Goal: Answer question/provide support

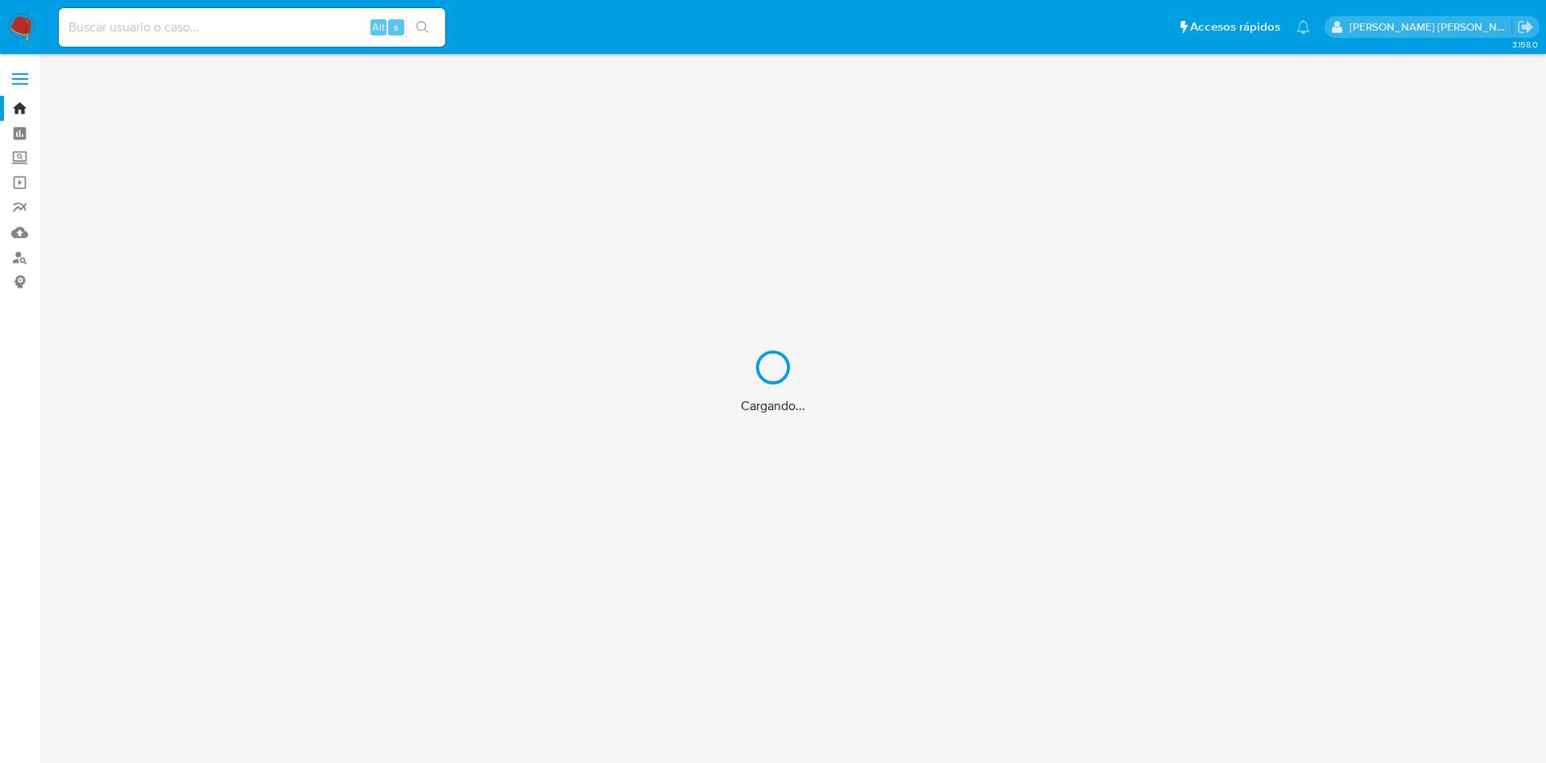
click at [217, 23] on div "Cargando..." at bounding box center [773, 381] width 1546 height 763
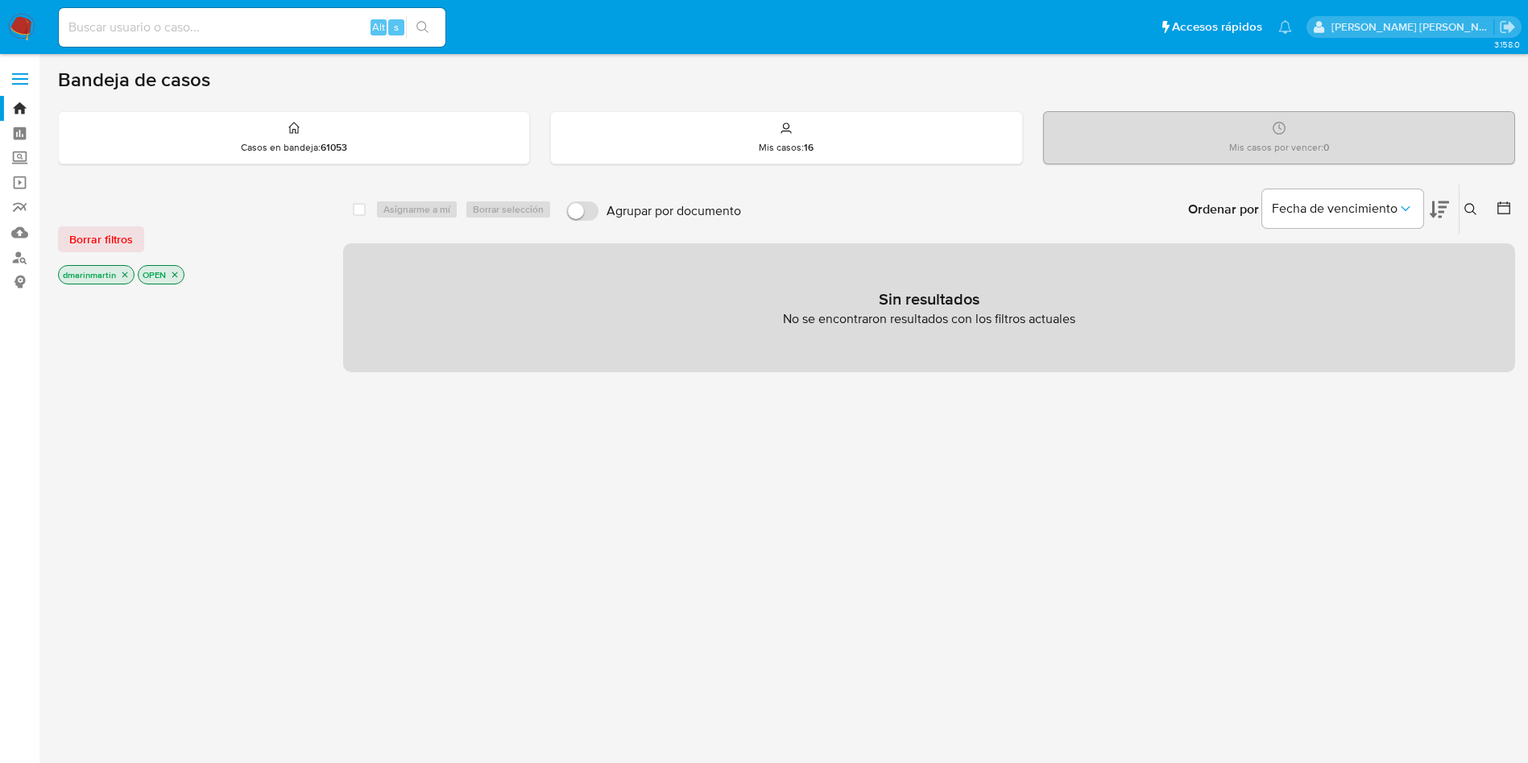
click at [145, 29] on input at bounding box center [252, 27] width 387 height 21
paste input "2685075612"
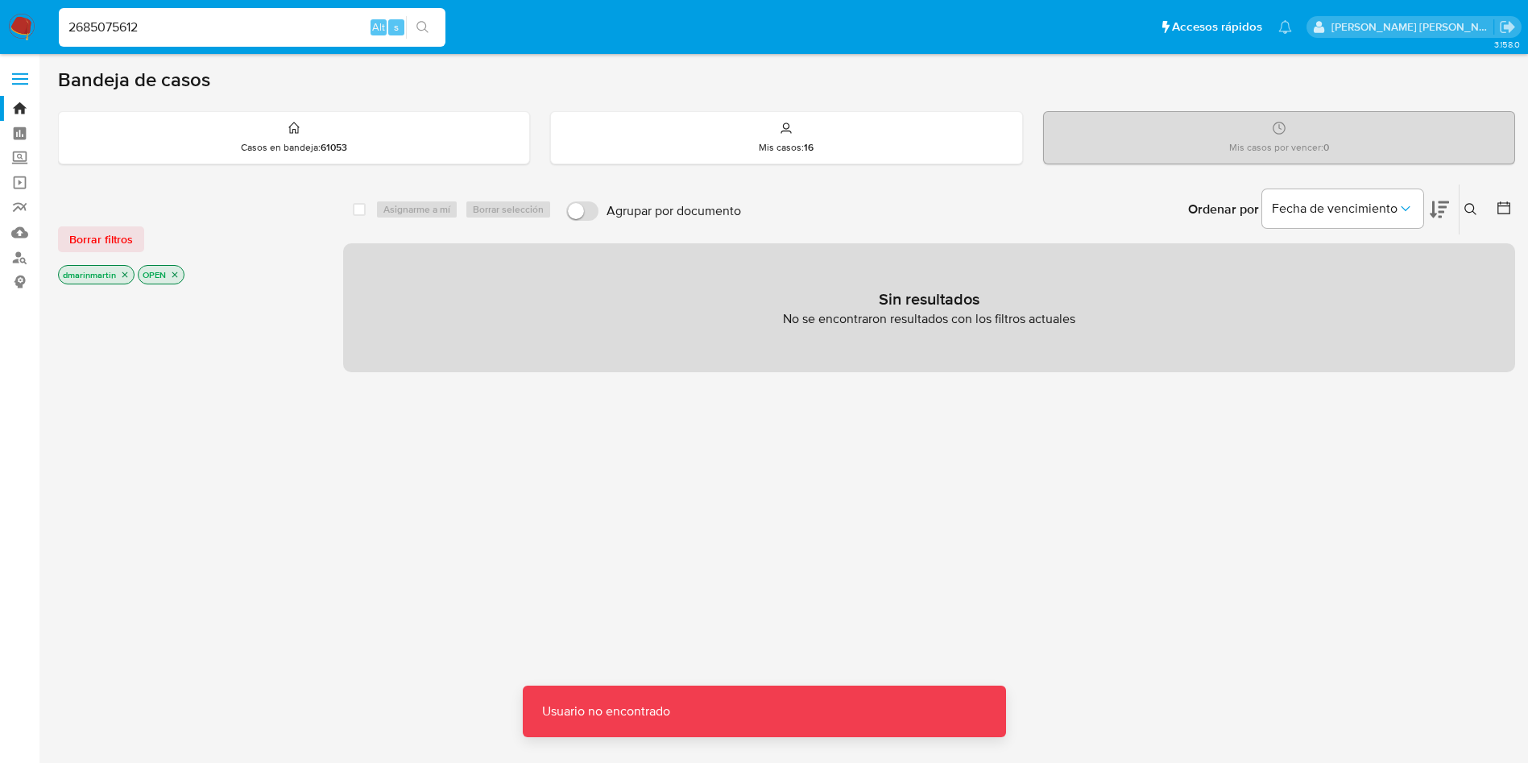
click at [159, 27] on input "2685075612" at bounding box center [252, 27] width 387 height 21
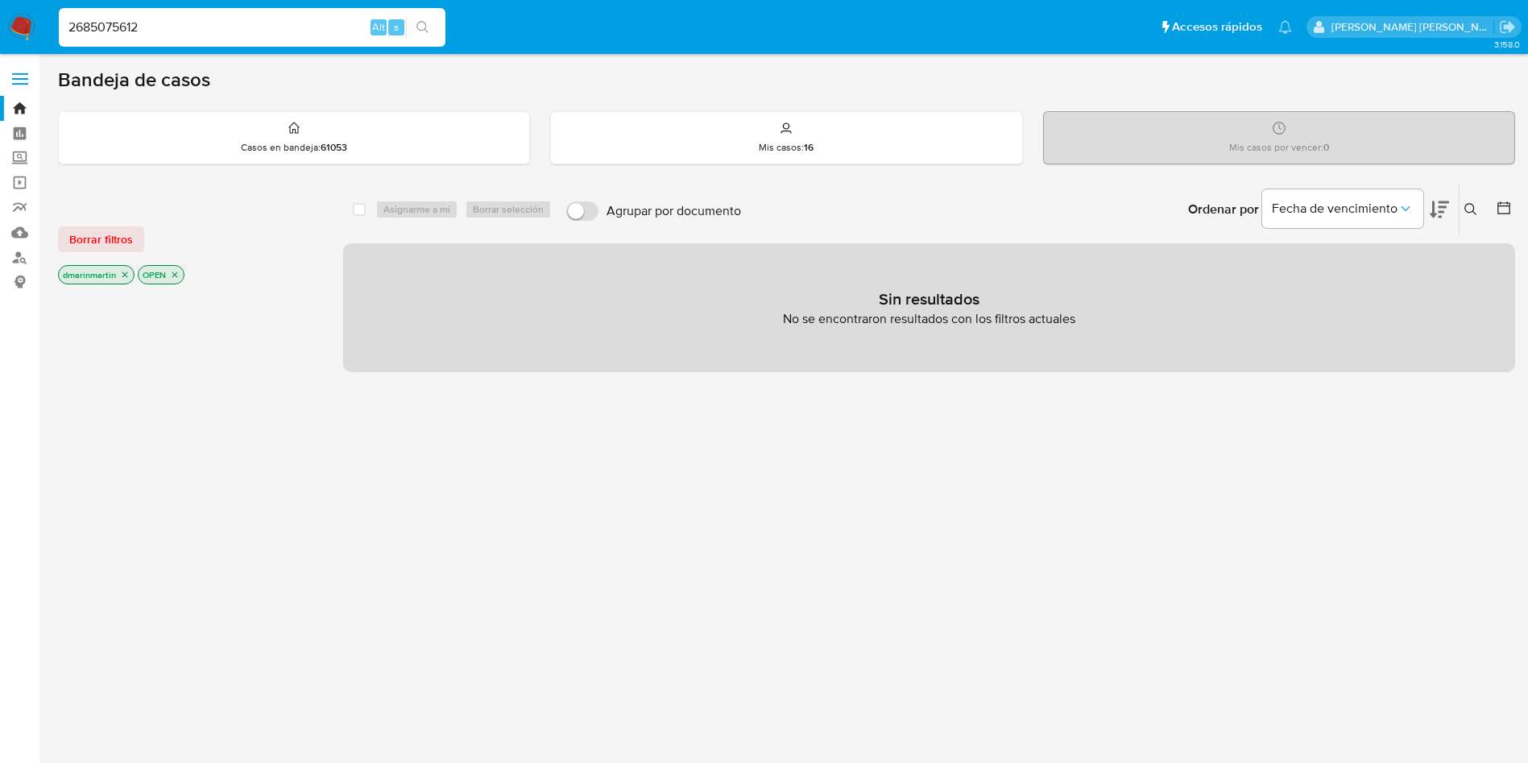
type input "2685075612"
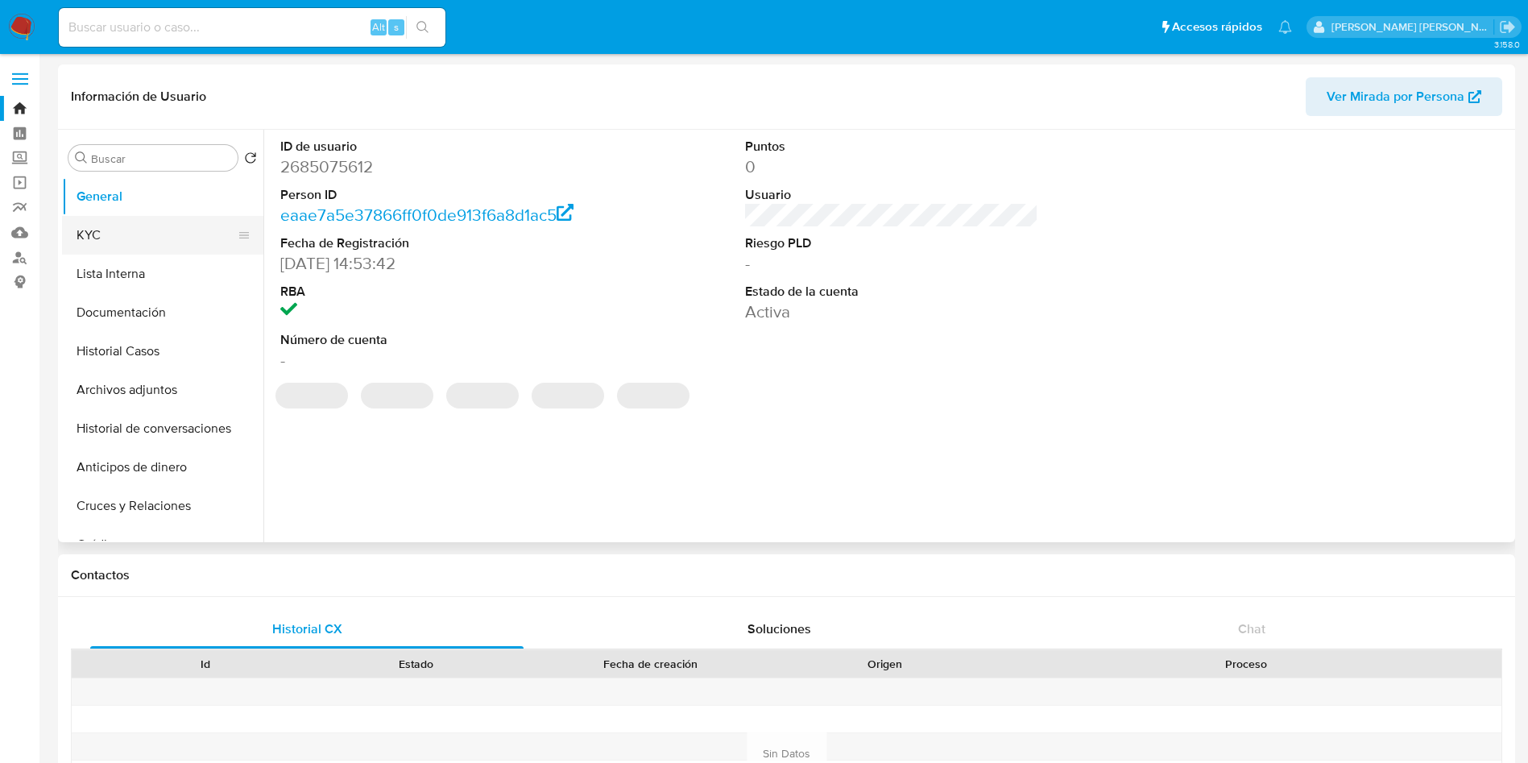
select select "10"
click at [114, 234] on button "KYC" at bounding box center [156, 235] width 188 height 39
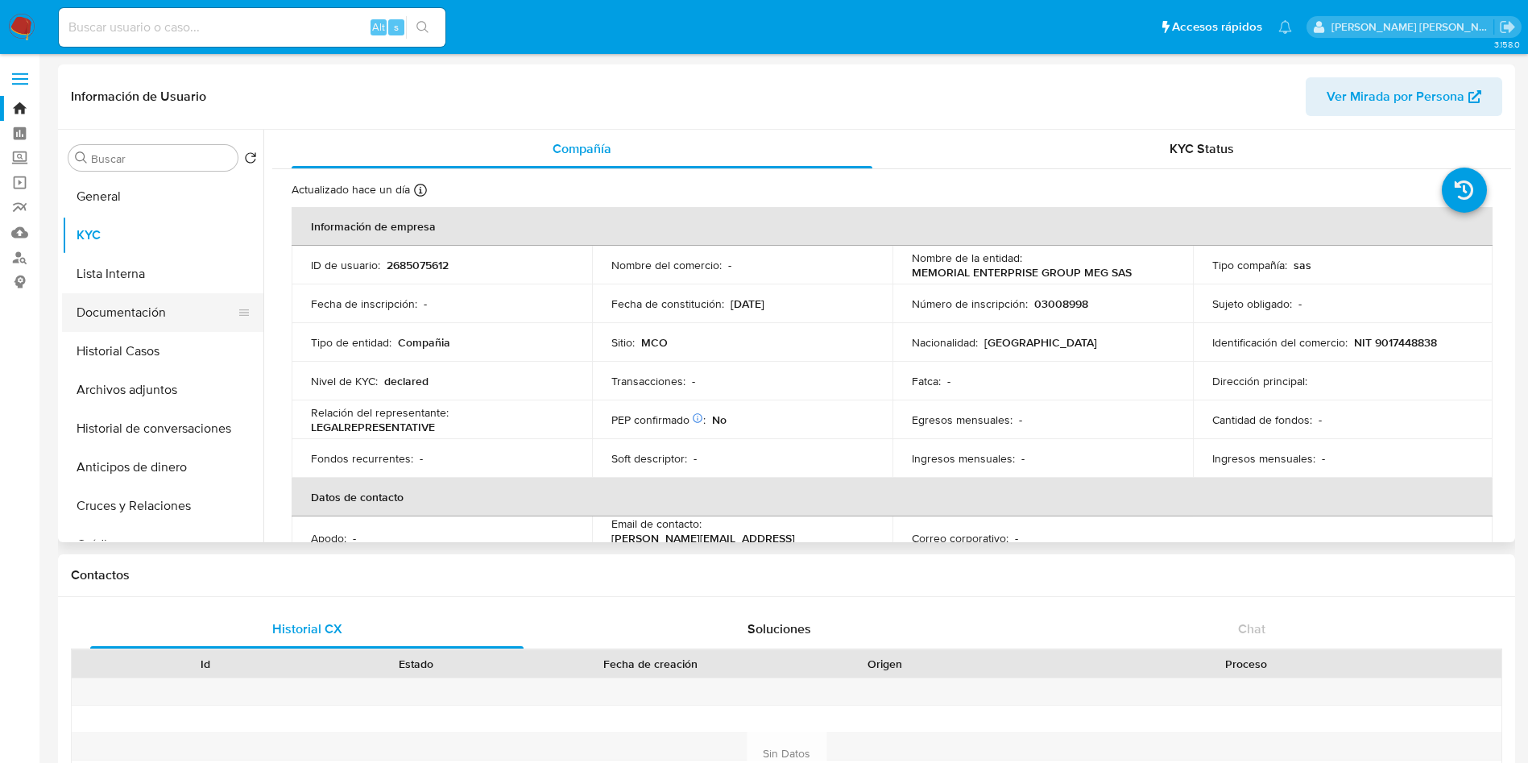
click at [164, 317] on button "Documentación" at bounding box center [156, 312] width 188 height 39
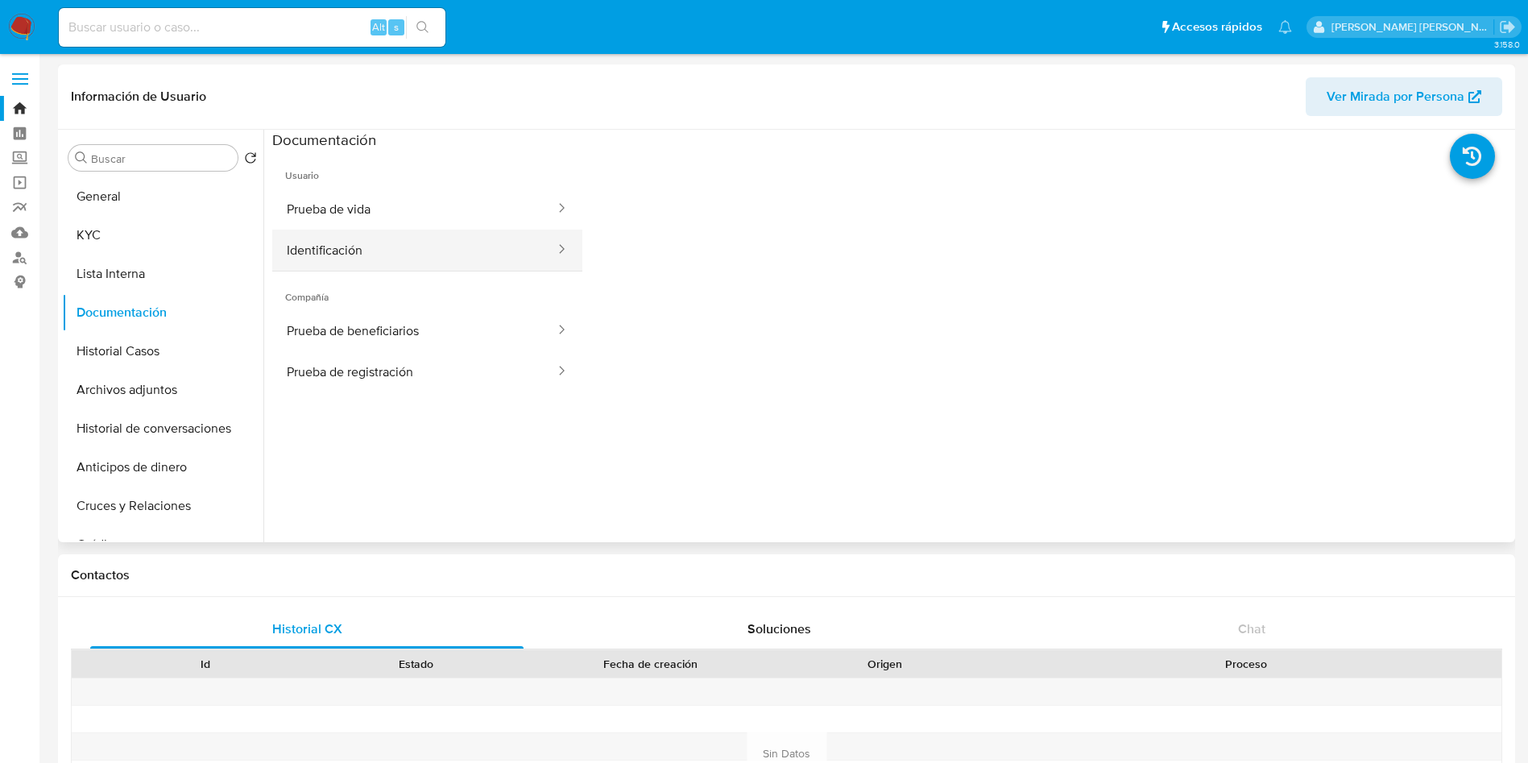
click at [480, 262] on button "Identificación" at bounding box center [414, 250] width 284 height 41
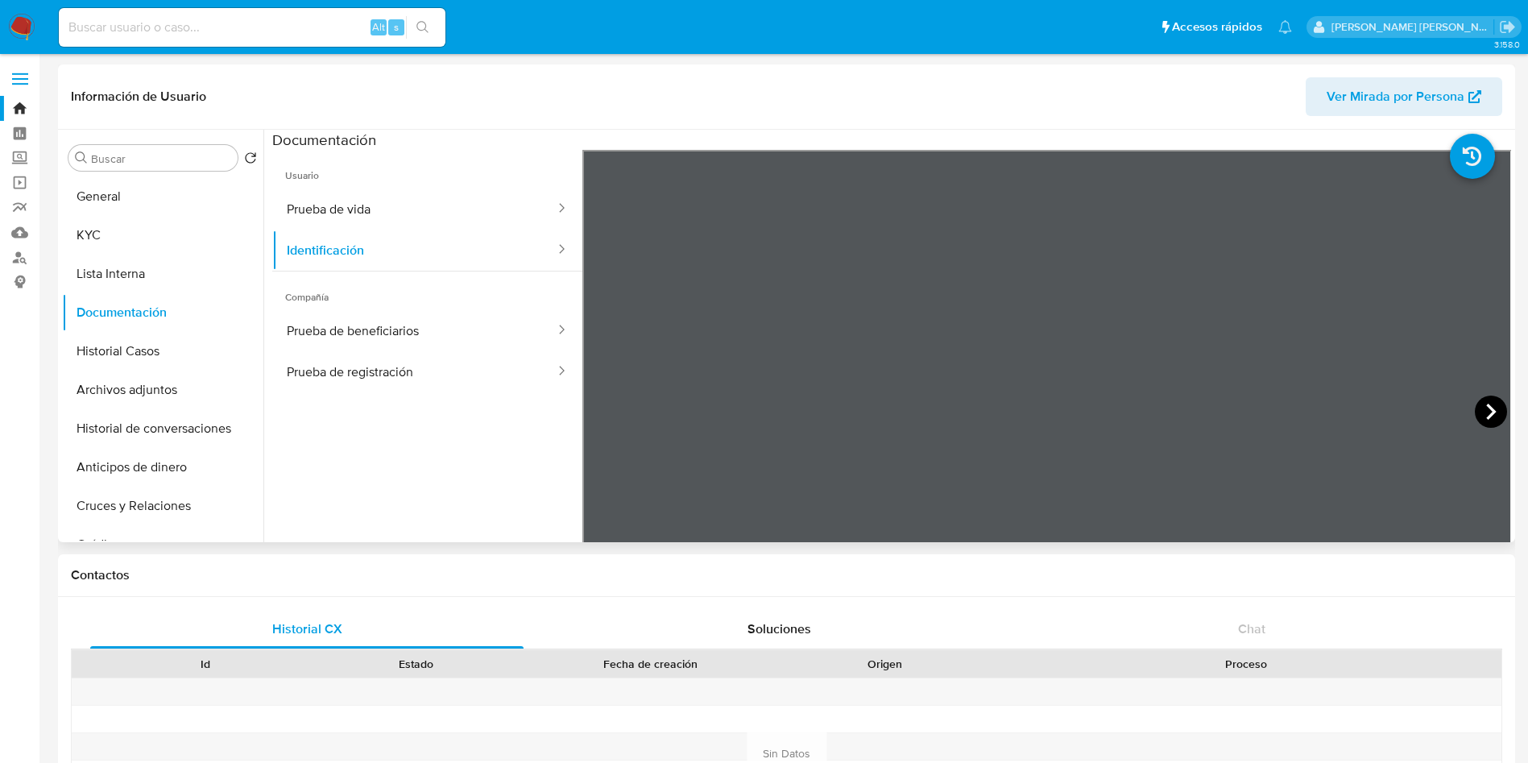
click at [1488, 403] on icon at bounding box center [1491, 411] width 32 height 32
click at [358, 213] on button "Prueba de vida" at bounding box center [414, 208] width 284 height 41
click at [387, 346] on button "Prueba de beneficiarios" at bounding box center [414, 330] width 284 height 41
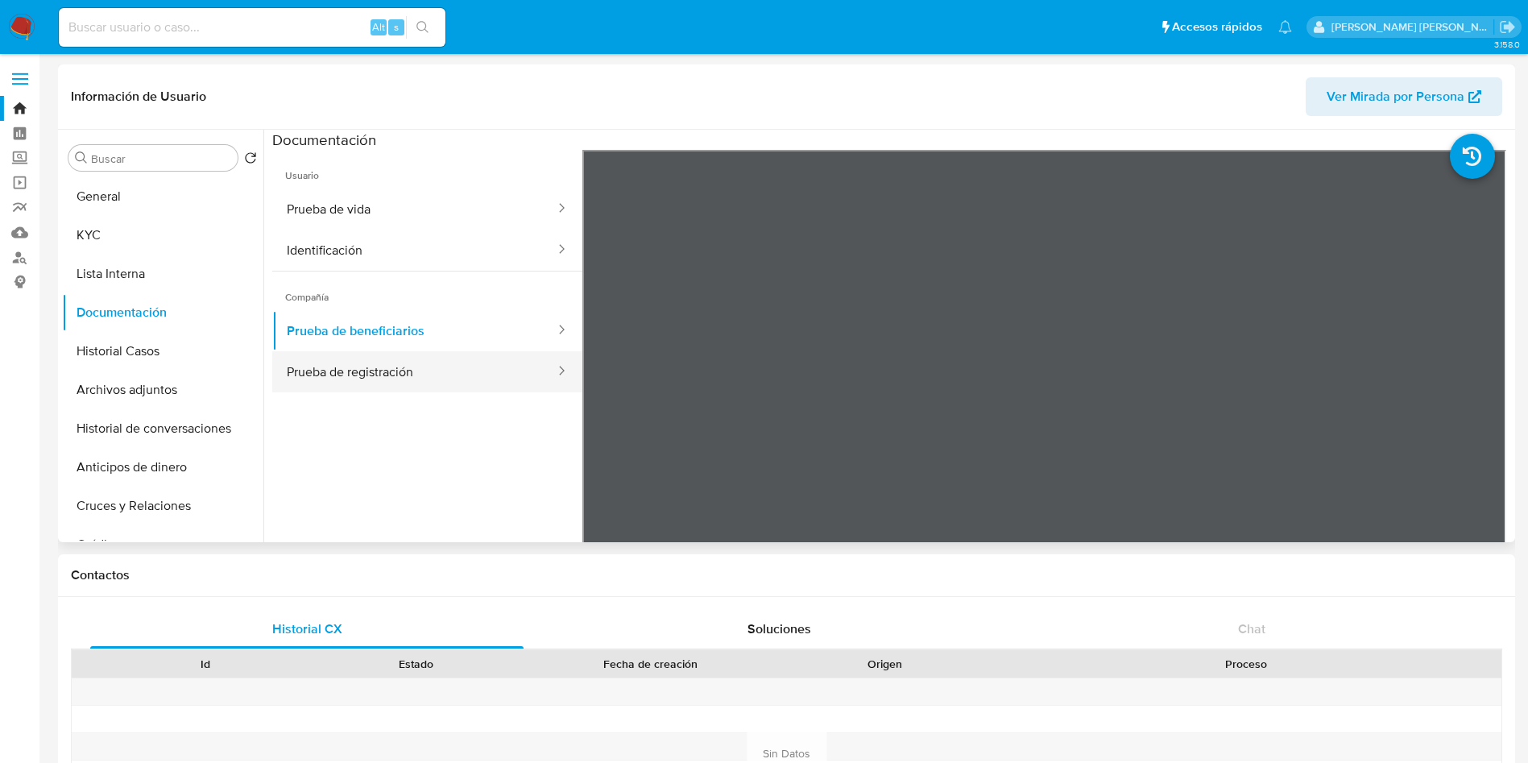
click at [473, 366] on button "Prueba de registración" at bounding box center [414, 371] width 284 height 41
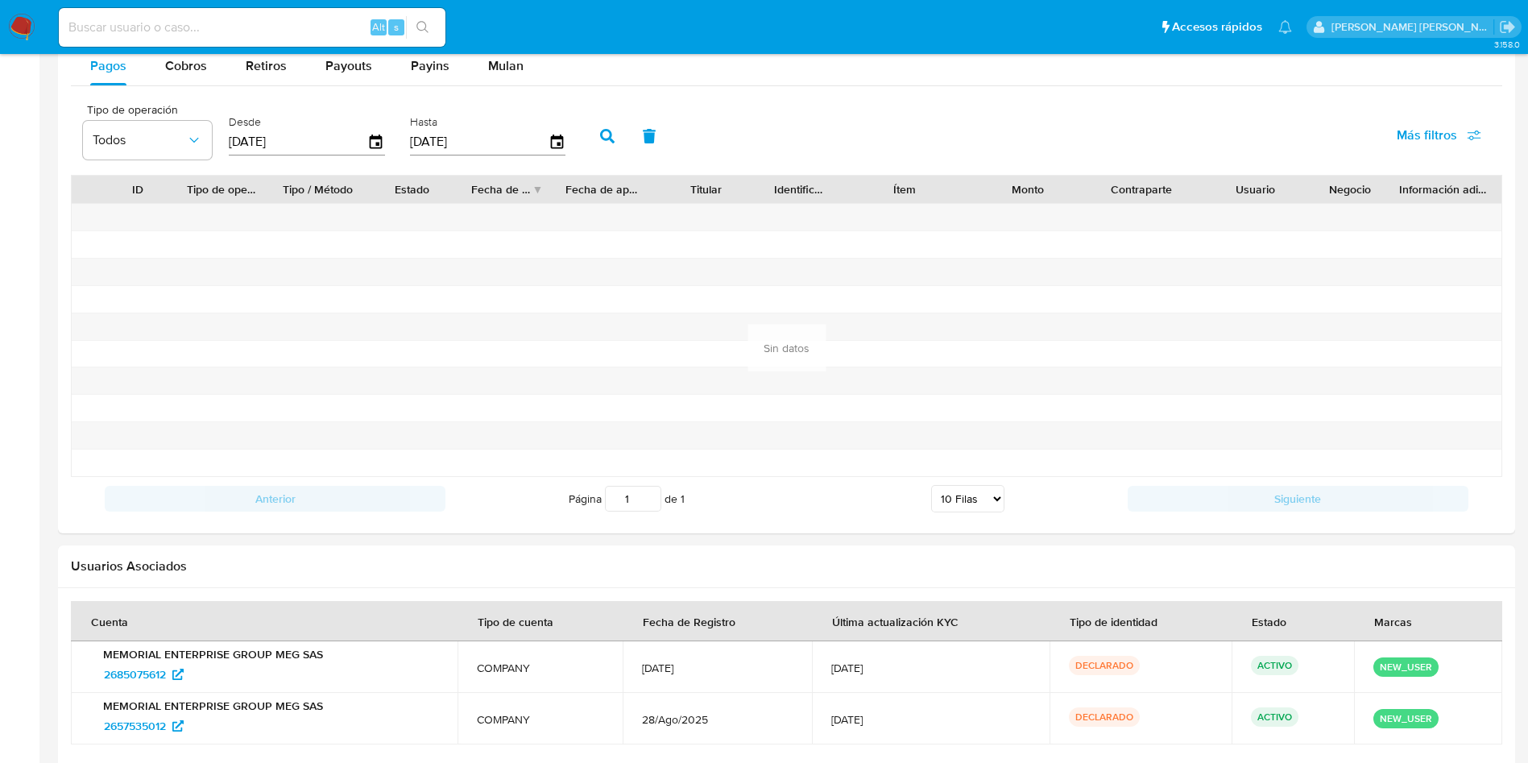
scroll to position [1368, 0]
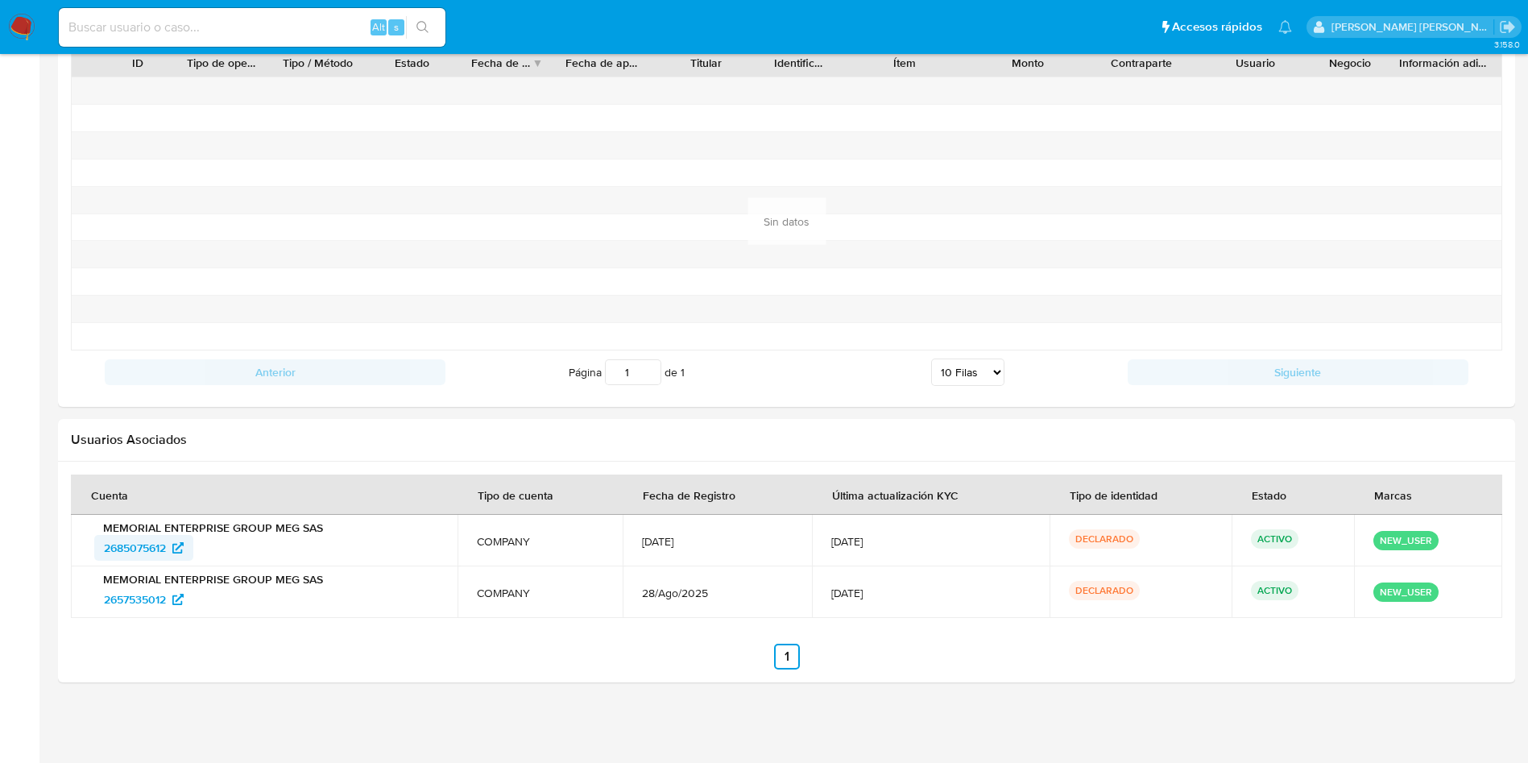
click at [147, 544] on span "2685075612" at bounding box center [135, 548] width 62 height 26
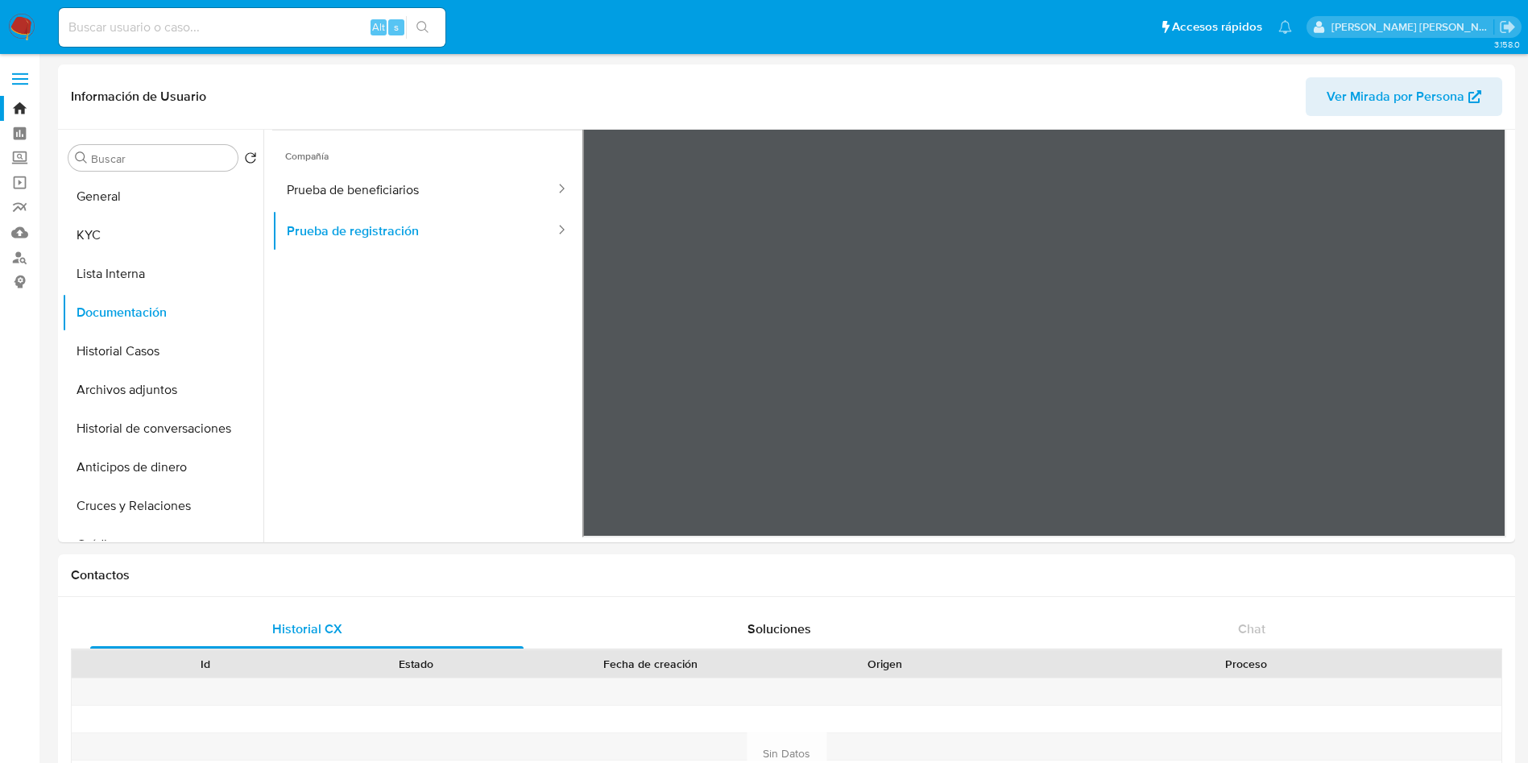
scroll to position [0, 0]
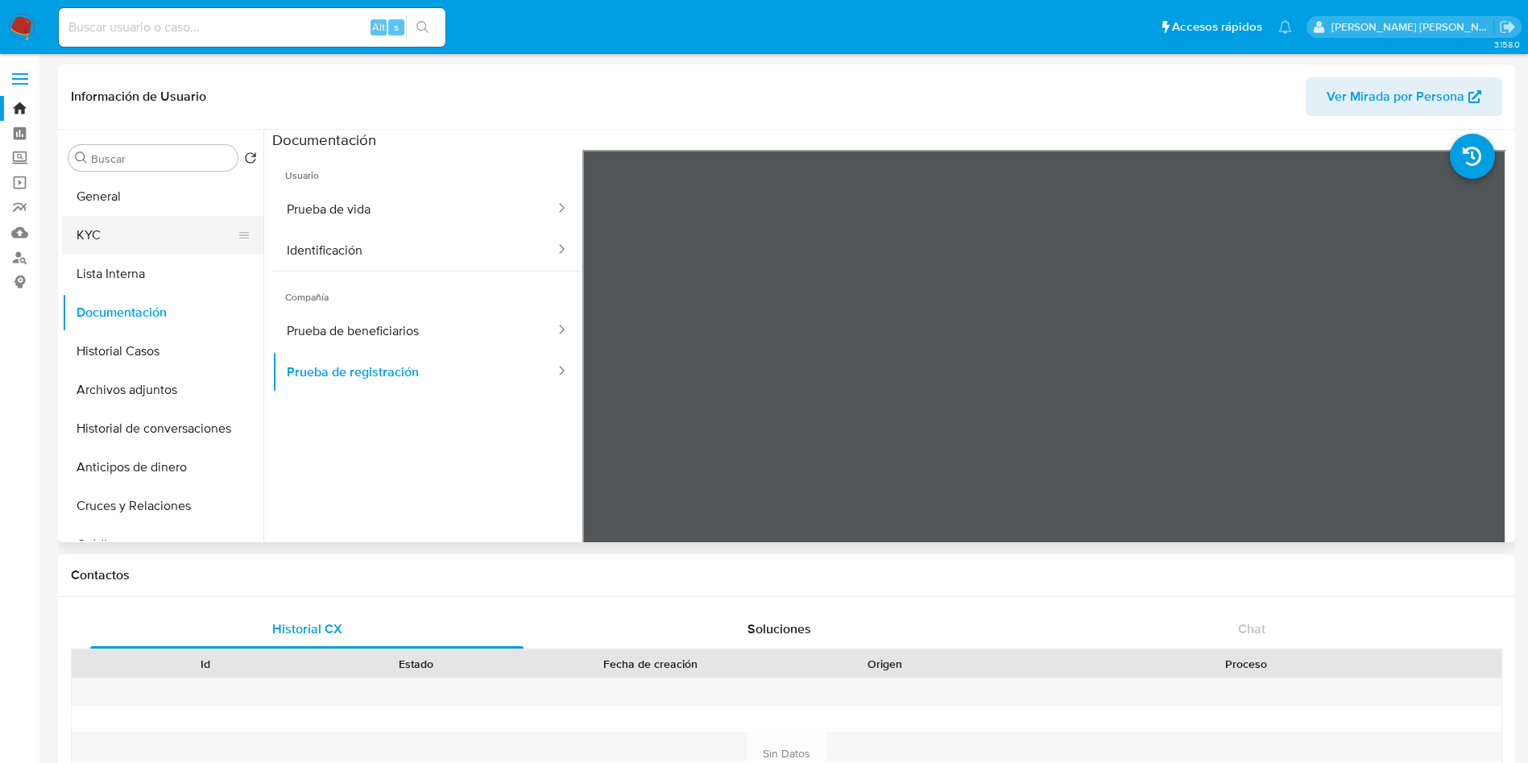
click at [115, 241] on button "KYC" at bounding box center [156, 235] width 188 height 39
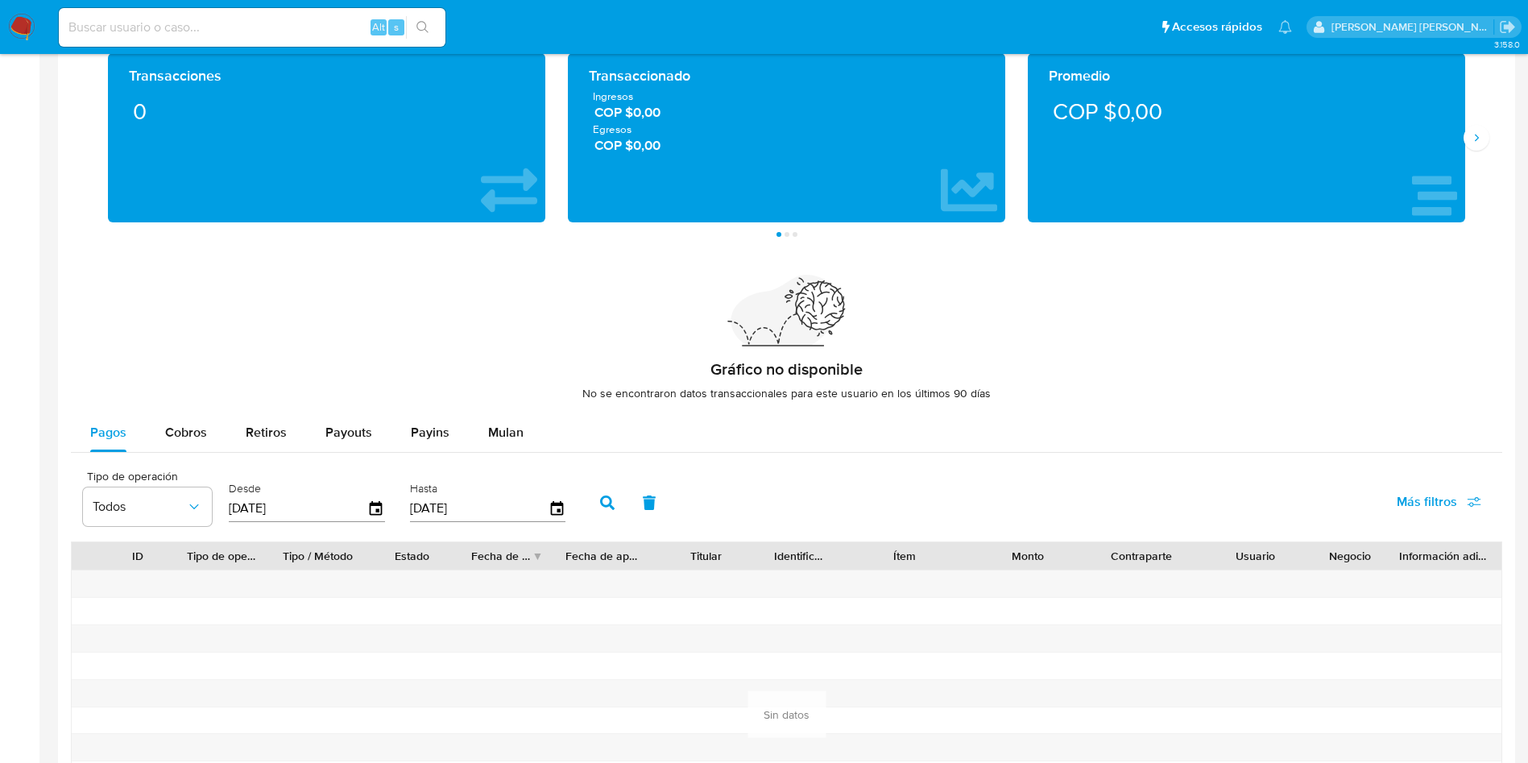
scroll to position [669, 0]
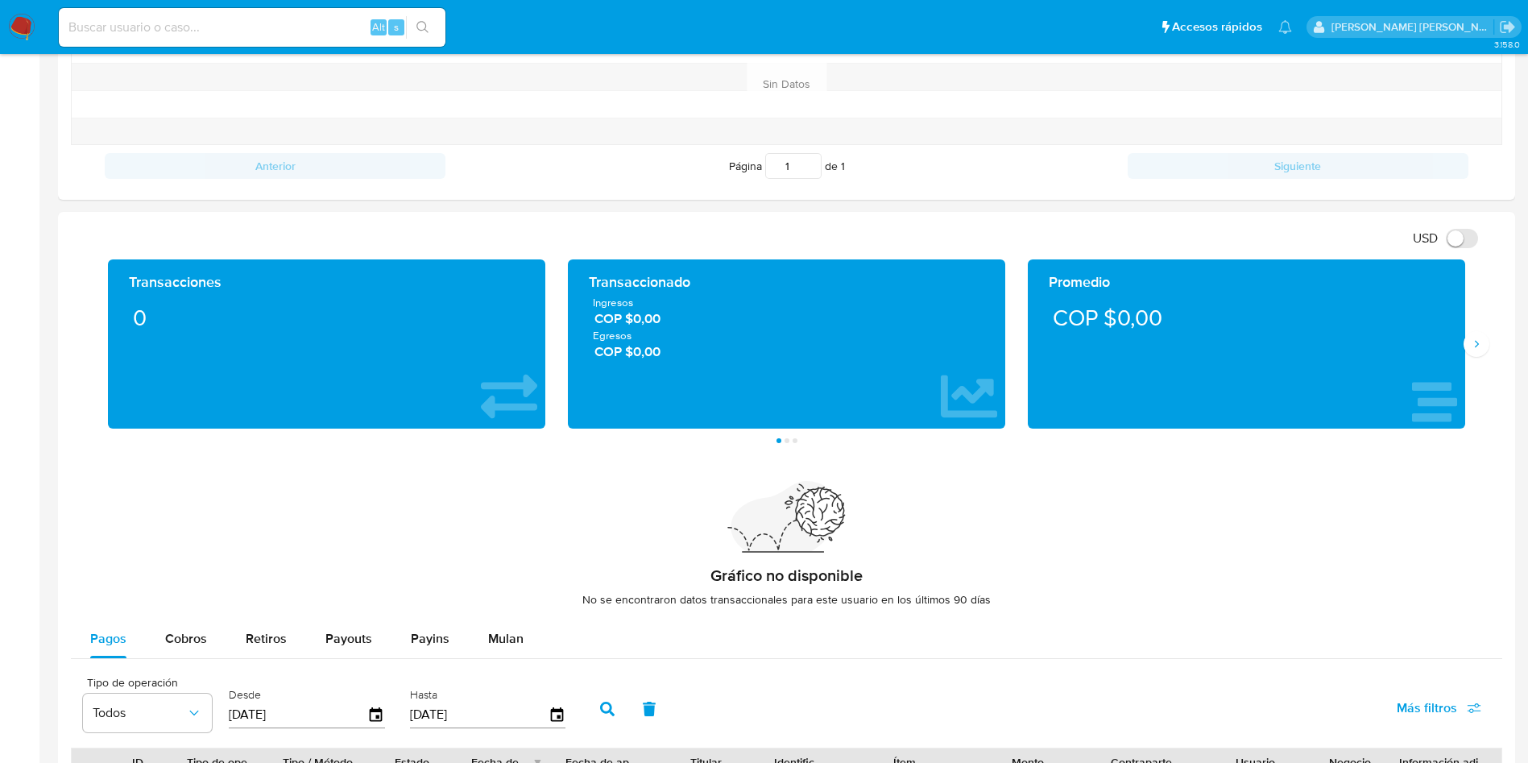
click at [1485, 366] on div "Transacciones 0 Transaccionado Ingresos COP $0,00 Egresos COP $0,00 Promedio CO…" at bounding box center [786, 351] width 1431 height 184
click at [1481, 354] on button "Siguiente" at bounding box center [1477, 344] width 26 height 26
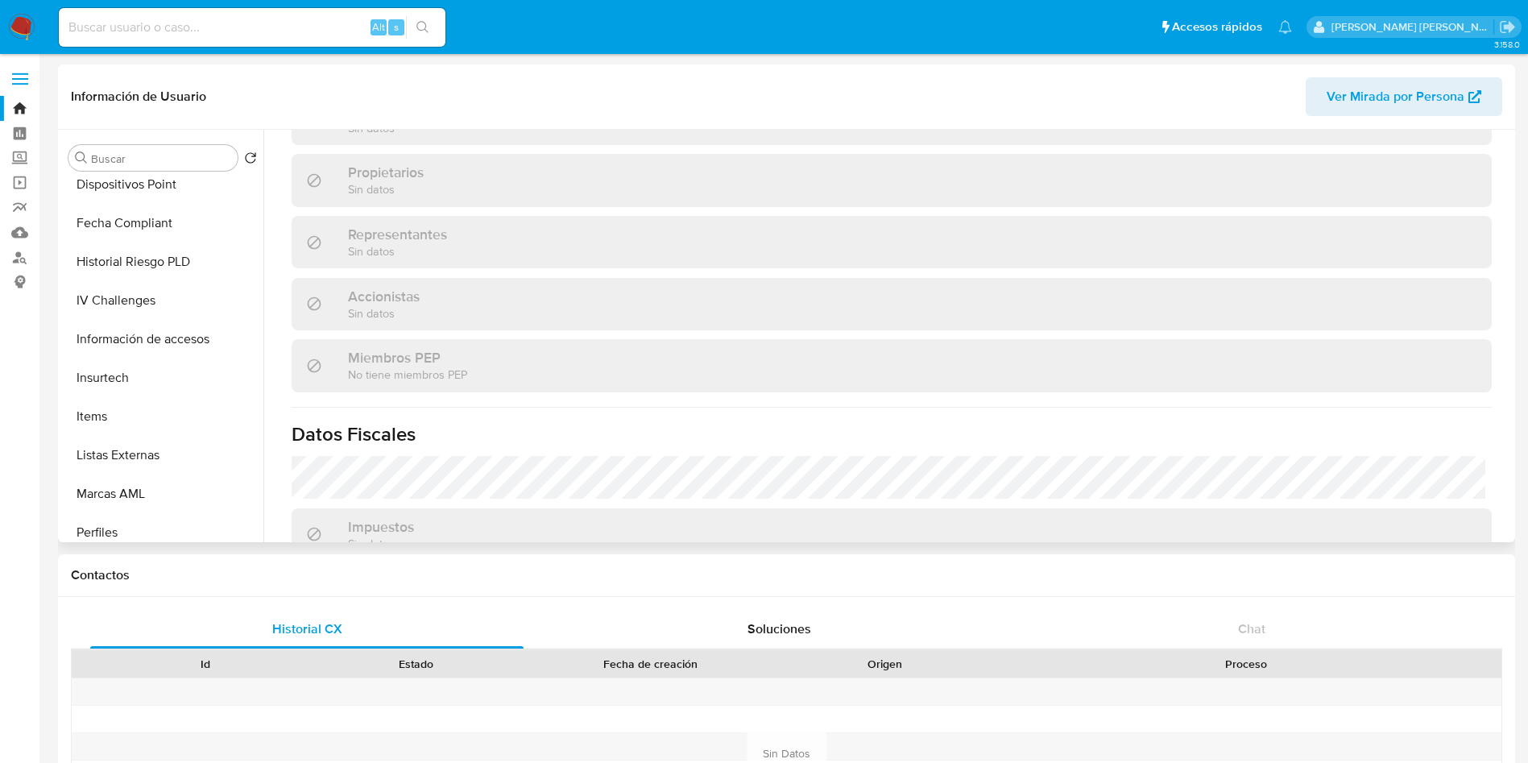
scroll to position [870, 0]
click at [1397, 86] on span "Ver Mirada por Persona" at bounding box center [1396, 96] width 138 height 39
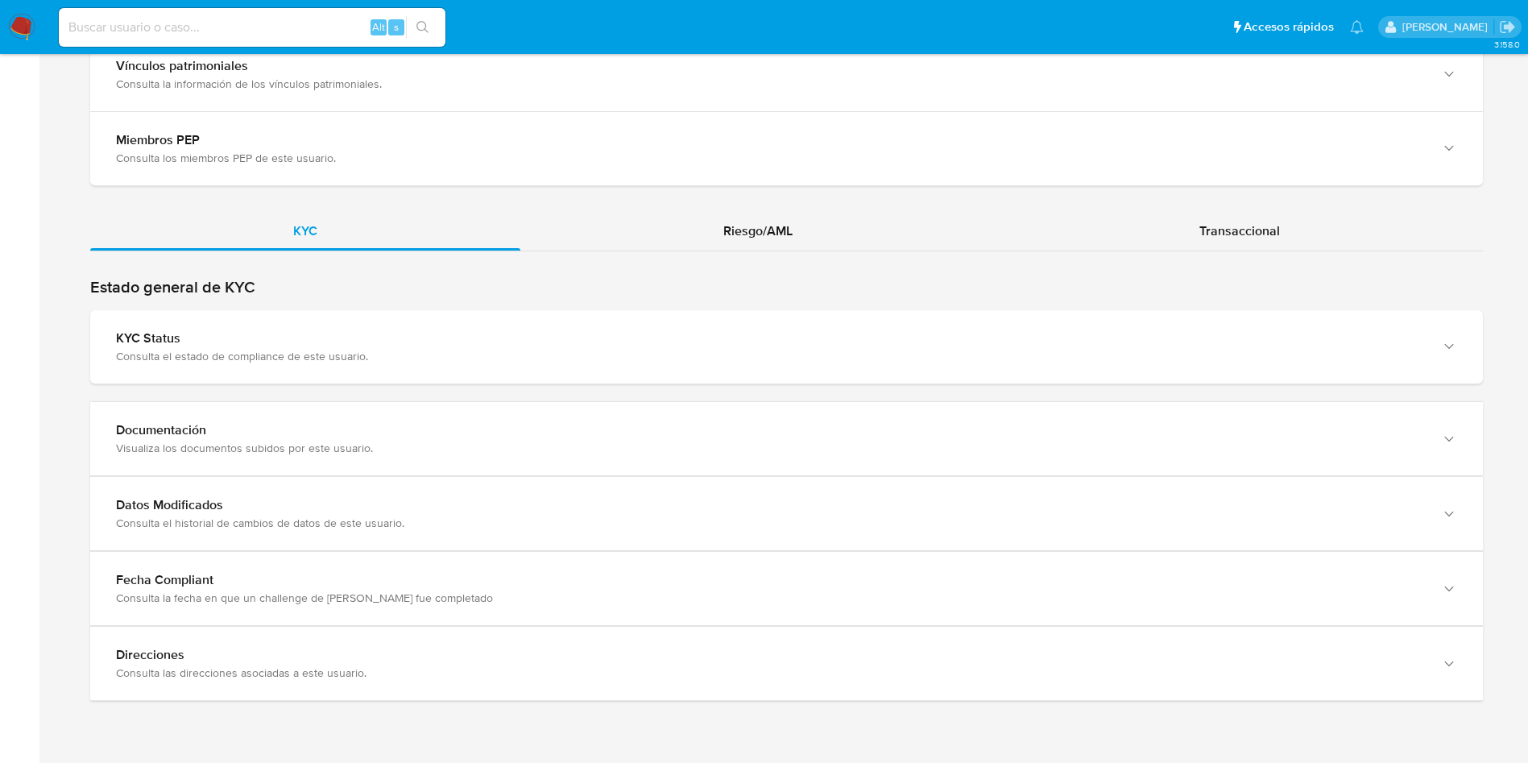
scroll to position [1610, 0]
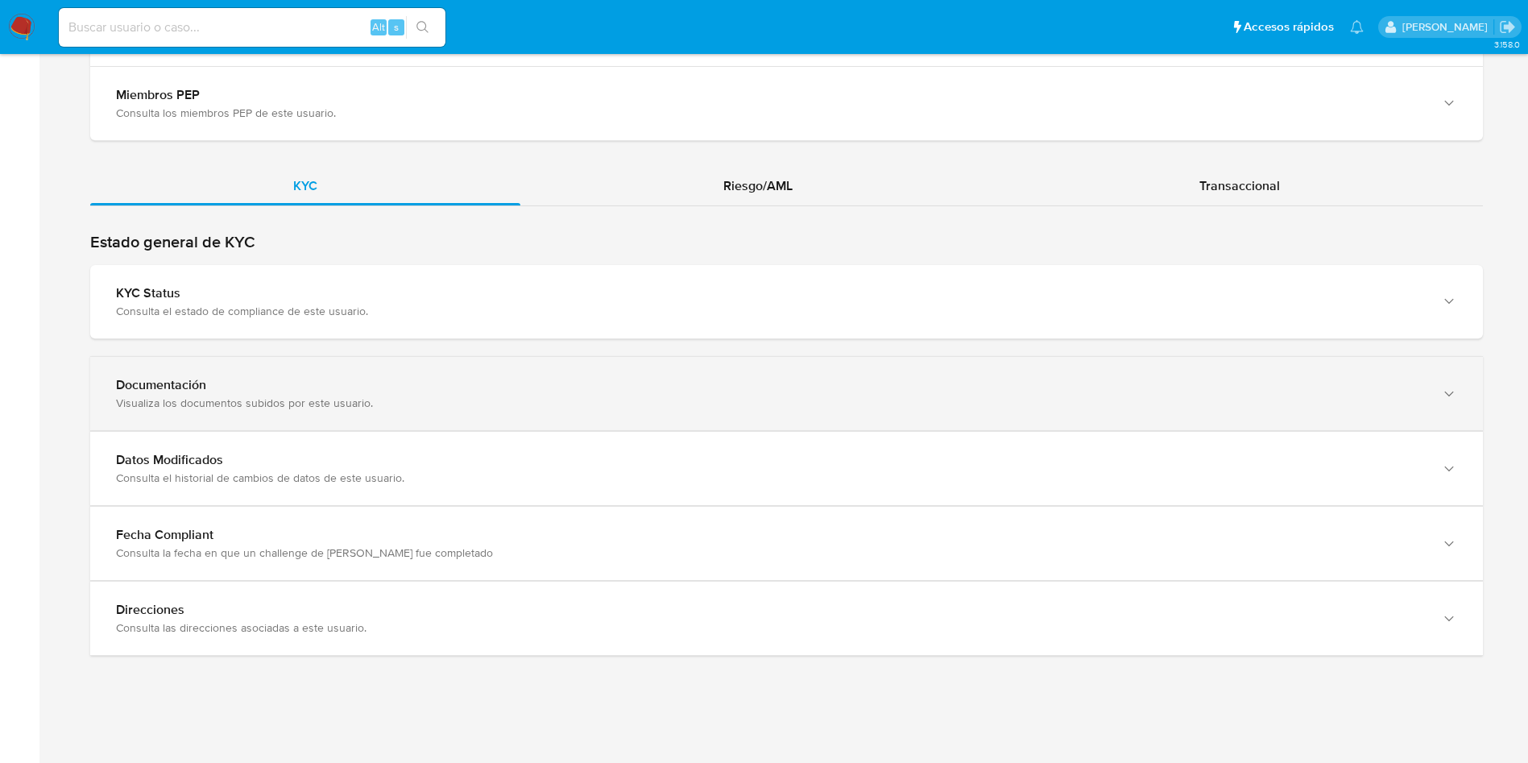
click at [524, 392] on div "Documentación" at bounding box center [770, 385] width 1309 height 16
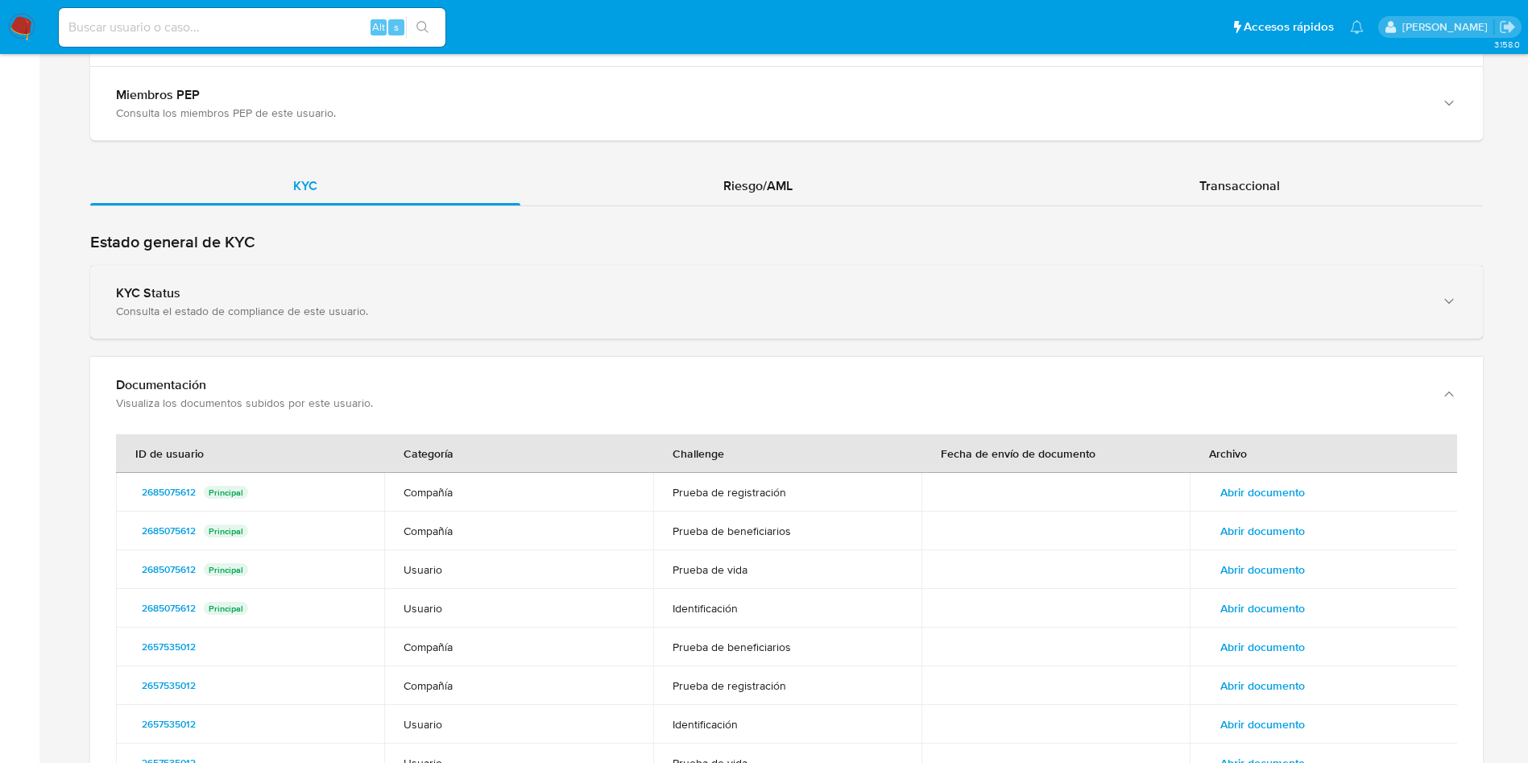
click at [421, 314] on div "Consulta el estado de compliance de este usuario." at bounding box center [770, 311] width 1309 height 14
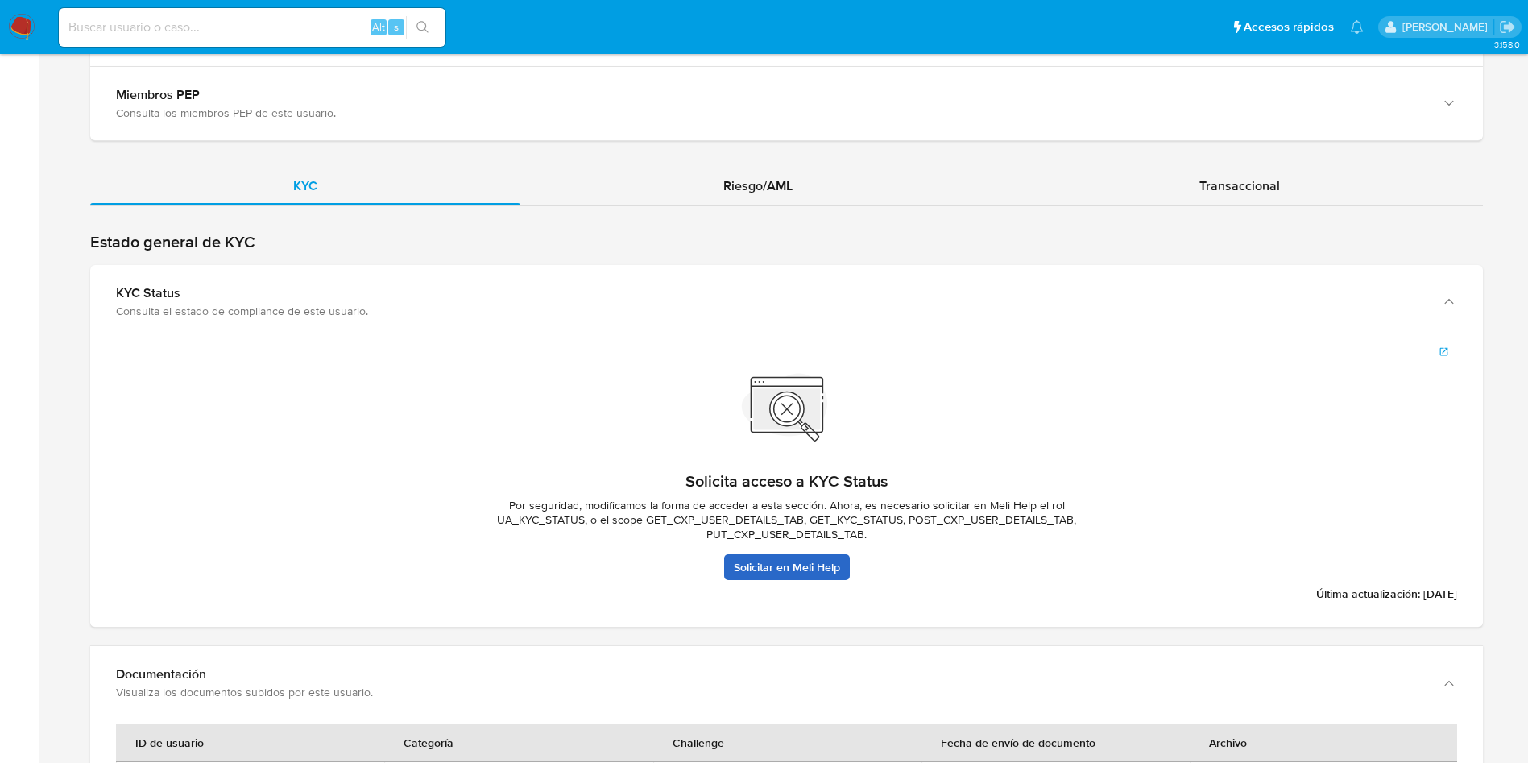
click at [788, 562] on link "Solicitar en Meli Help" at bounding box center [787, 567] width 126 height 26
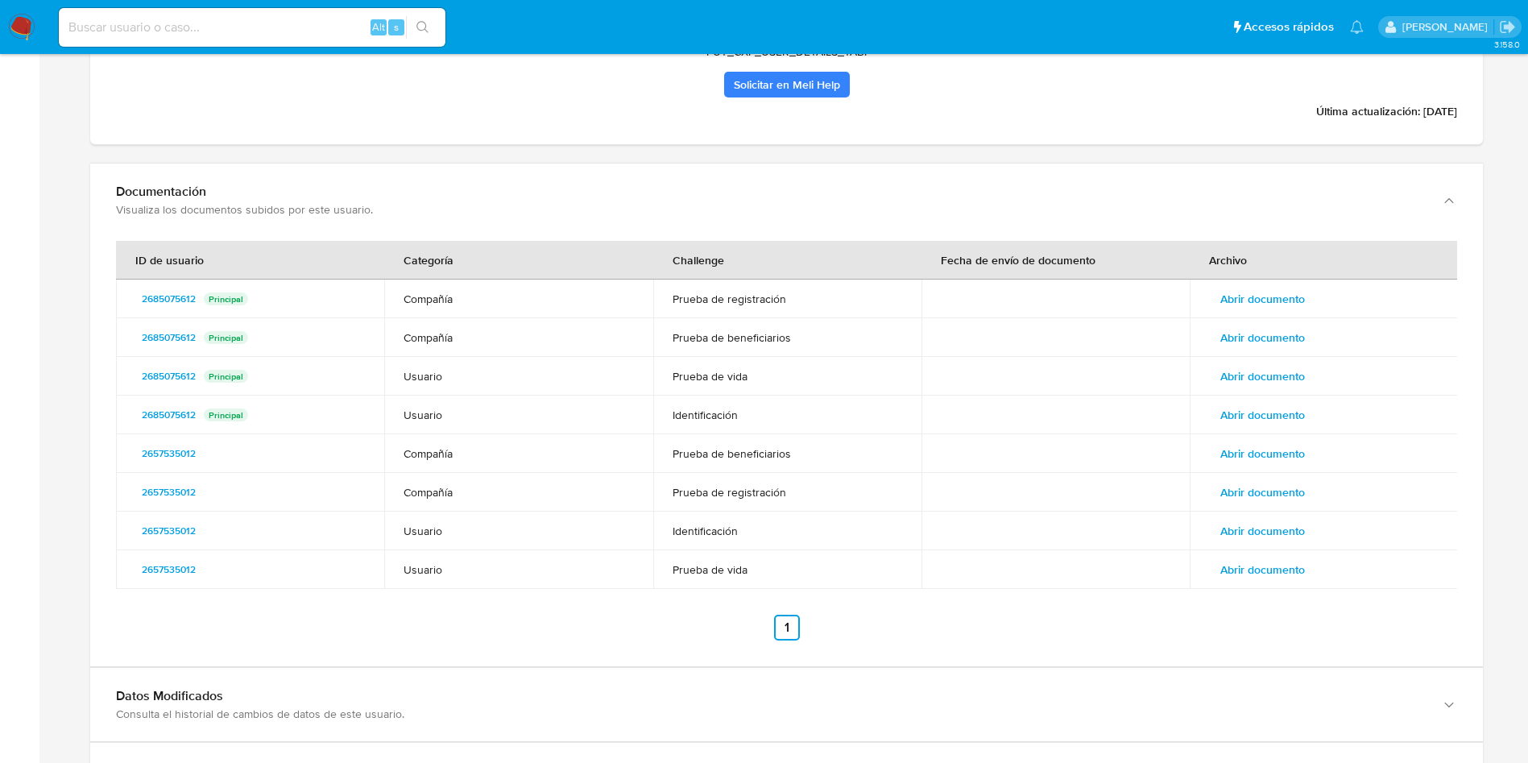
scroll to position [2093, 0]
click at [1273, 413] on span "Abrir documento" at bounding box center [1262, 414] width 85 height 23
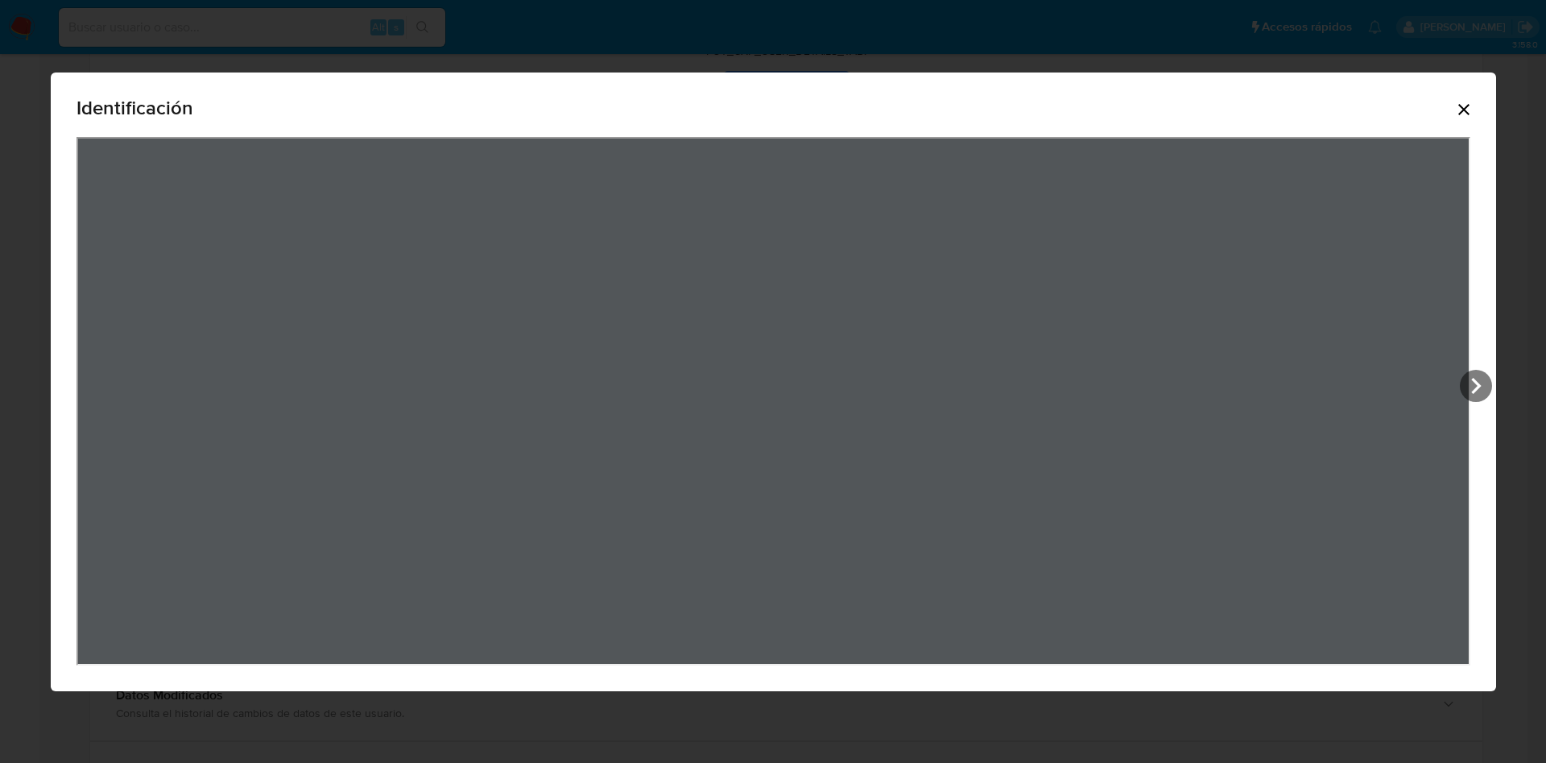
click at [1474, 118] on icon "Cerrar" at bounding box center [1464, 109] width 19 height 19
